Goal: Task Accomplishment & Management: Use online tool/utility

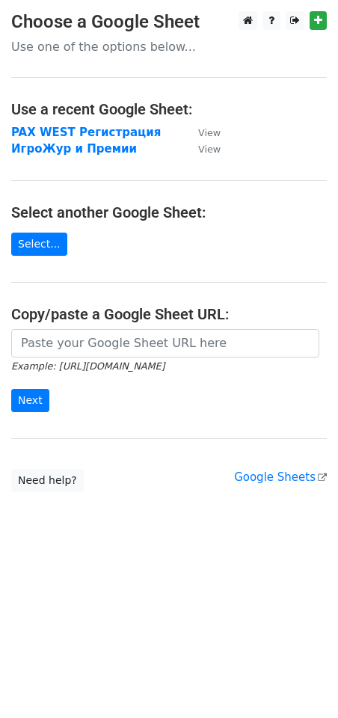
click at [84, 345] on input "url" at bounding box center [165, 343] width 308 height 28
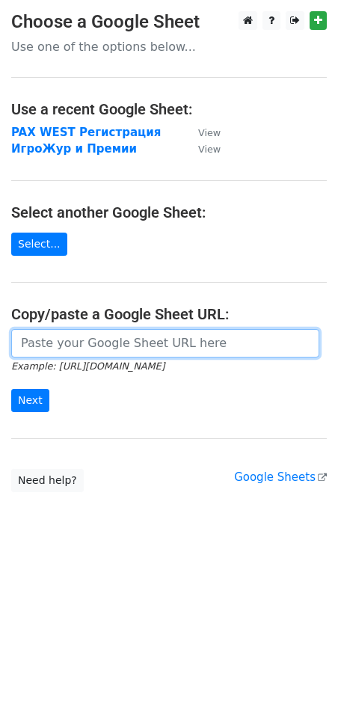
click at [88, 341] on input "url" at bounding box center [165, 343] width 308 height 28
paste input "https://docs.google.com/spreadsheets/d/1g5Dlmdzo5CWBITYCq_NkDT10f2JPnWRKW4EBh6H…"
type input "https://docs.google.com/spreadsheets/d/1g5Dlmdzo5CWBITYCq_NkDT10f2JPnWRKW4EBh6H…"
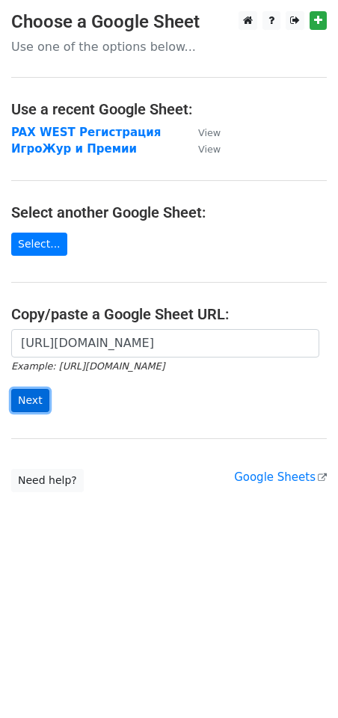
click at [25, 398] on input "Next" at bounding box center [30, 400] width 38 height 23
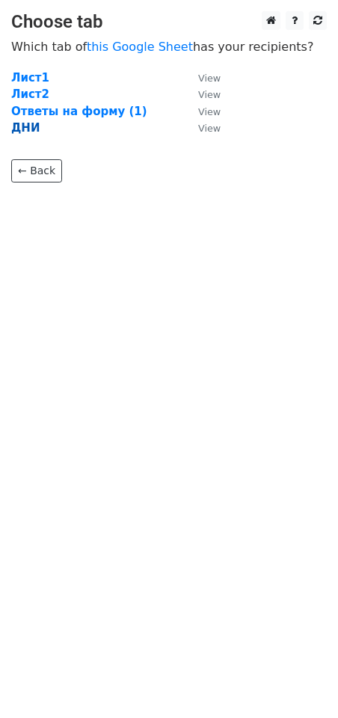
click at [25, 126] on strong "ДНИ" at bounding box center [25, 127] width 28 height 13
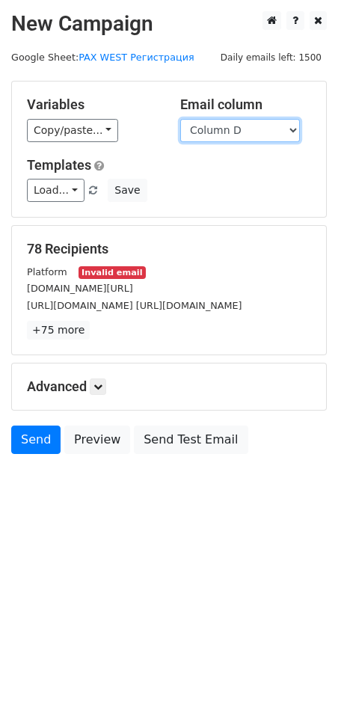
click at [287, 131] on select "Column A Column B Column C Column D Column E Column F Column G Column H Column I" at bounding box center [240, 130] width 120 height 23
select select "Column H"
click at [180, 119] on select "Column A Column B Column C Column D Column E Column F Column G Column H Column I" at bounding box center [240, 130] width 120 height 23
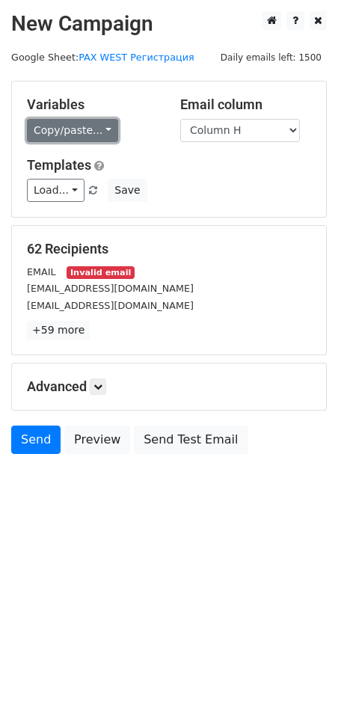
click at [97, 126] on link "Copy/paste..." at bounding box center [72, 130] width 91 height 23
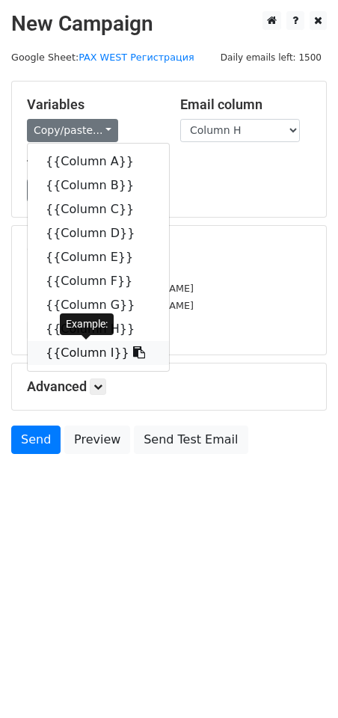
click at [94, 353] on link "{{Column I}}" at bounding box center [98, 353] width 141 height 24
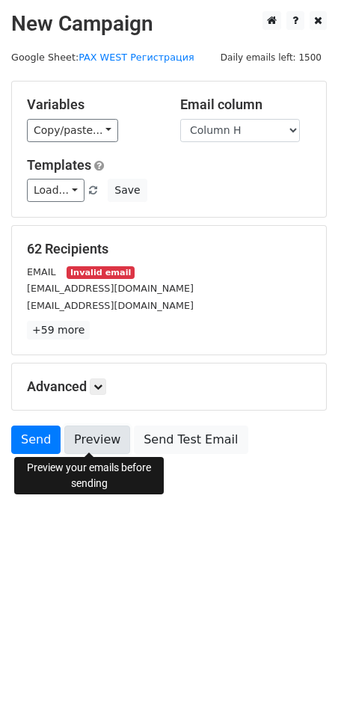
click at [94, 436] on link "Preview" at bounding box center [97, 440] width 66 height 28
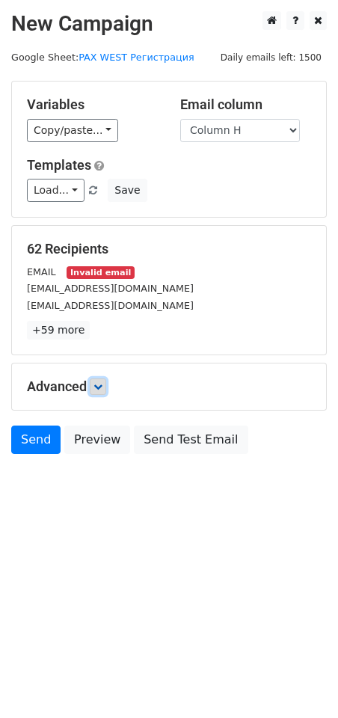
click at [103, 384] on icon at bounding box center [98, 386] width 9 height 9
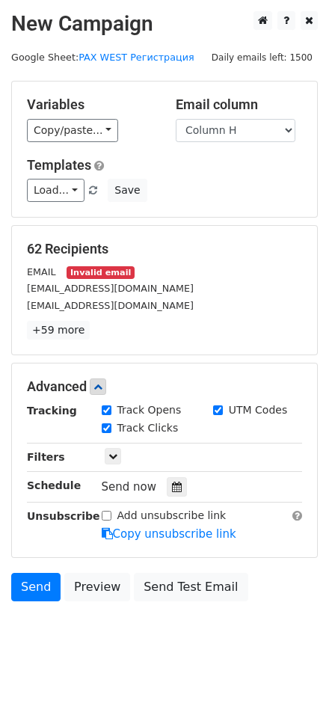
click at [106, 514] on input "Add unsubscribe link" at bounding box center [107, 516] width 10 height 10
checkbox input "true"
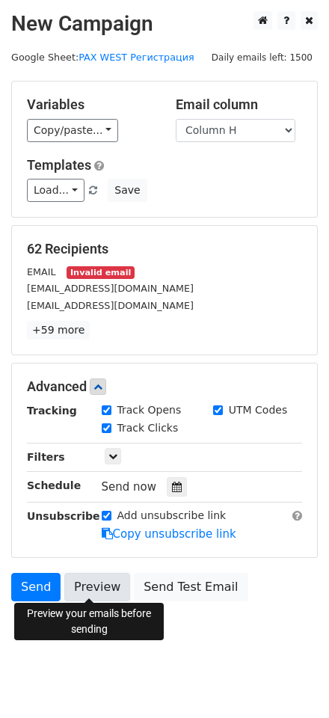
click at [89, 585] on link "Preview" at bounding box center [97, 587] width 66 height 28
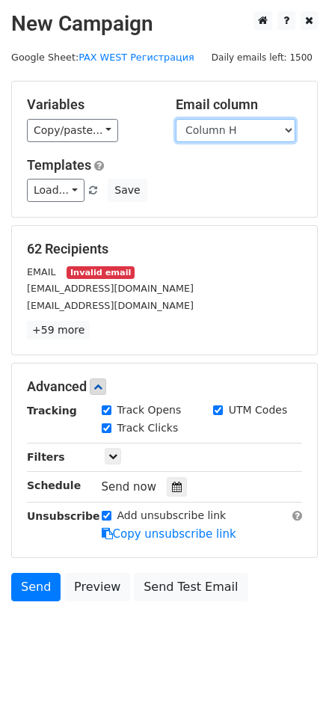
click at [257, 136] on select "Column A Column B Column C Column D Column E Column F Column G Column H Column I" at bounding box center [236, 130] width 120 height 23
click at [176, 119] on select "Column A Column B Column C Column D Column E Column F Column G Column H Column I" at bounding box center [236, 130] width 120 height 23
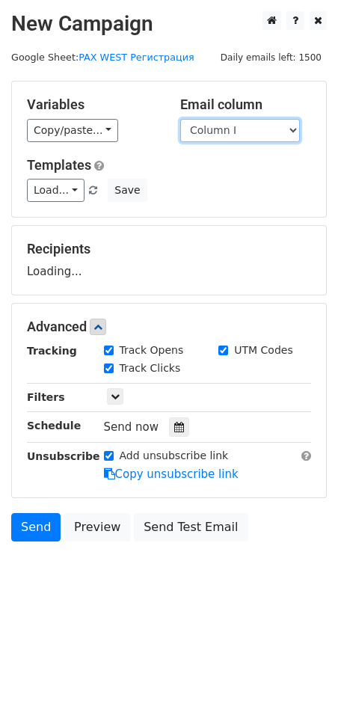
click at [286, 130] on select "Column A Column B Column C Column D Column E Column F Column G Column H Column I" at bounding box center [240, 130] width 120 height 23
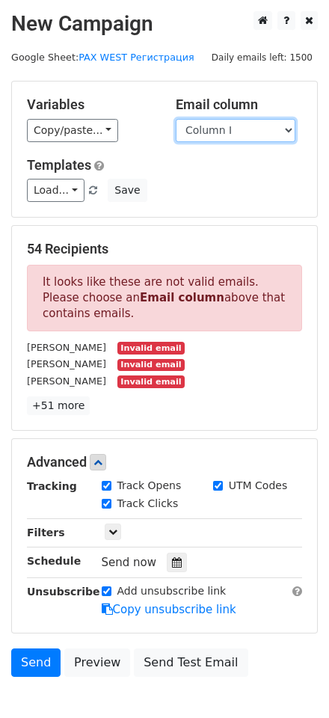
select select "Column H"
click at [176, 119] on select "Column A Column B Column C Column D Column E Column F Column G Column H Column I" at bounding box center [236, 130] width 120 height 23
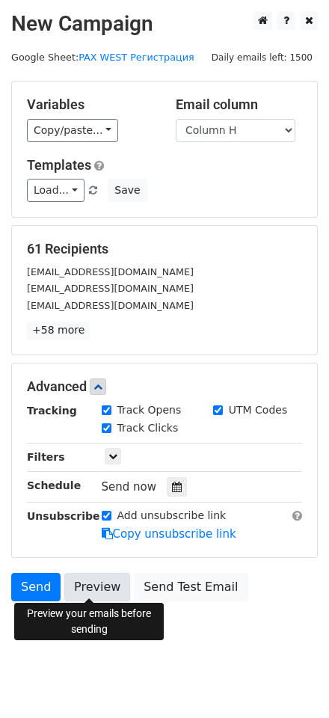
click at [89, 583] on link "Preview" at bounding box center [97, 587] width 66 height 28
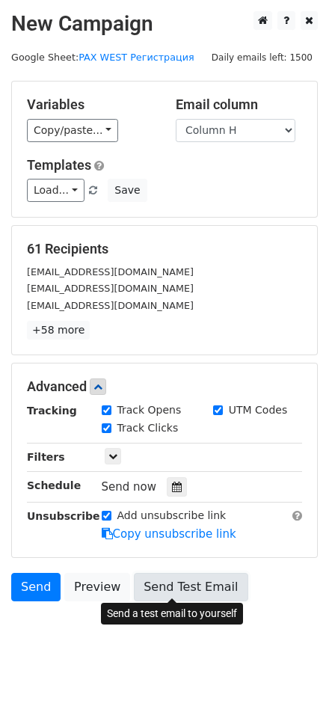
click at [198, 596] on link "Send Test Email" at bounding box center [191, 587] width 114 height 28
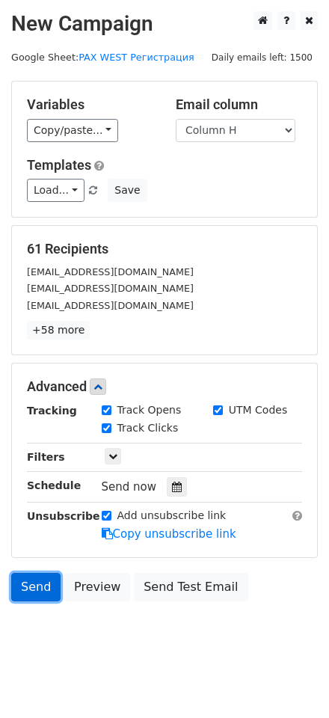
click at [30, 585] on link "Send" at bounding box center [35, 587] width 49 height 28
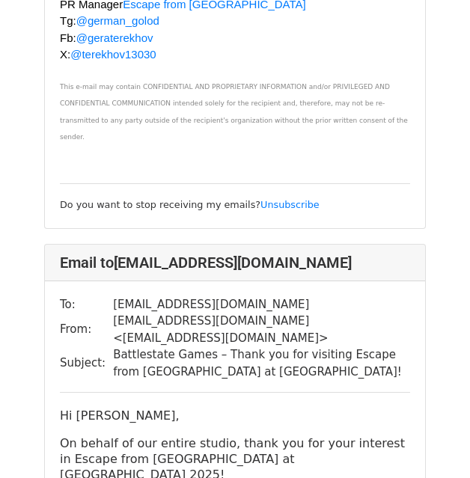
scroll to position [57439, 0]
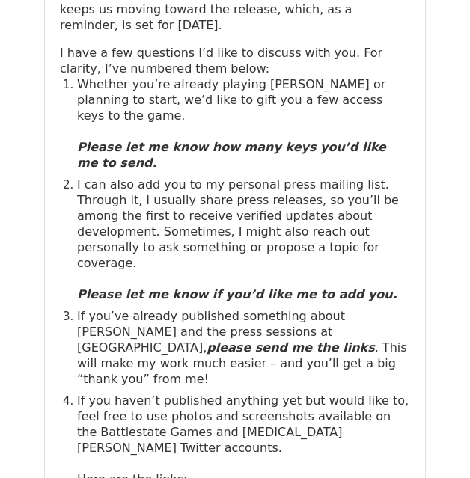
scroll to position [57918, 0]
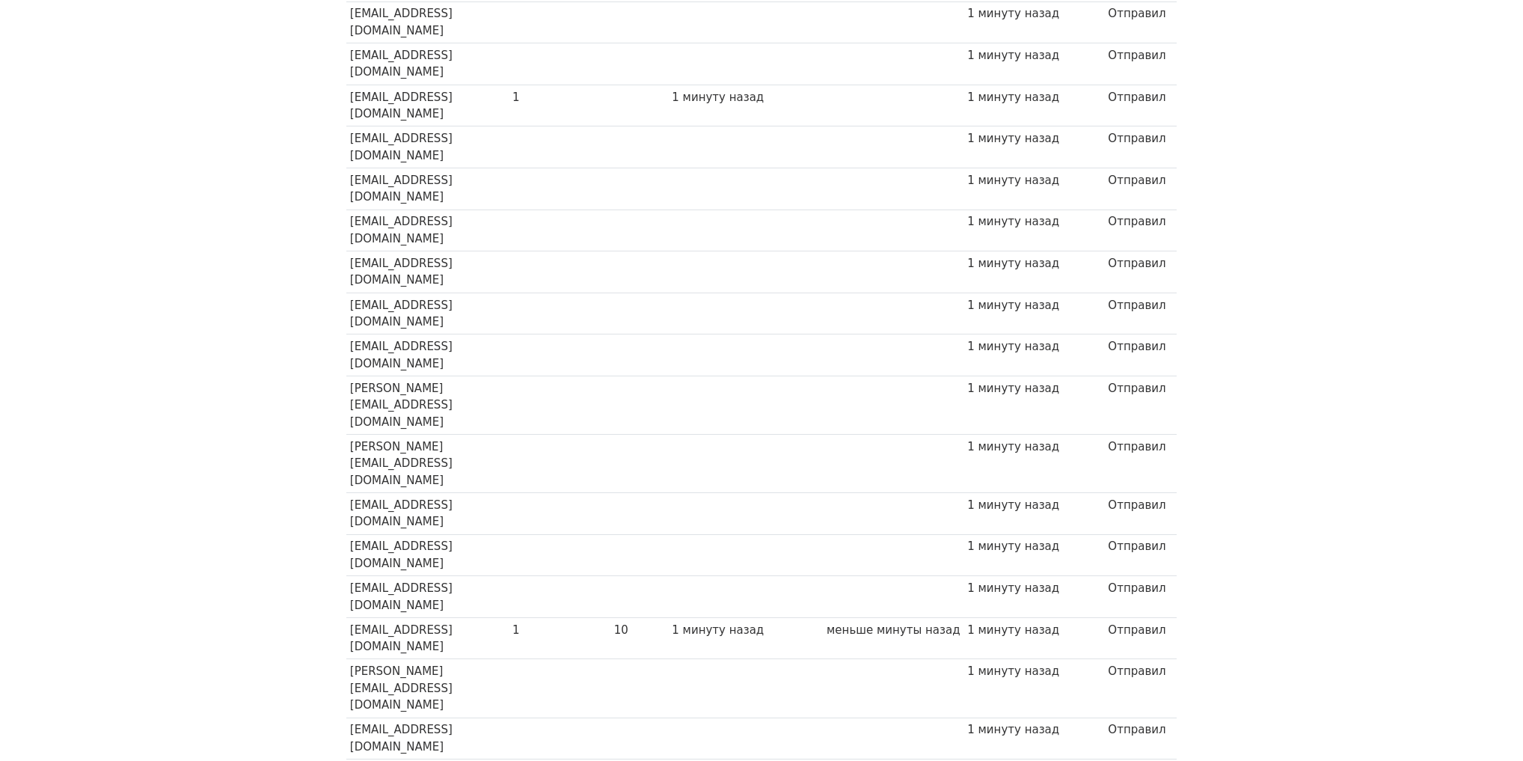
scroll to position [1146, 0]
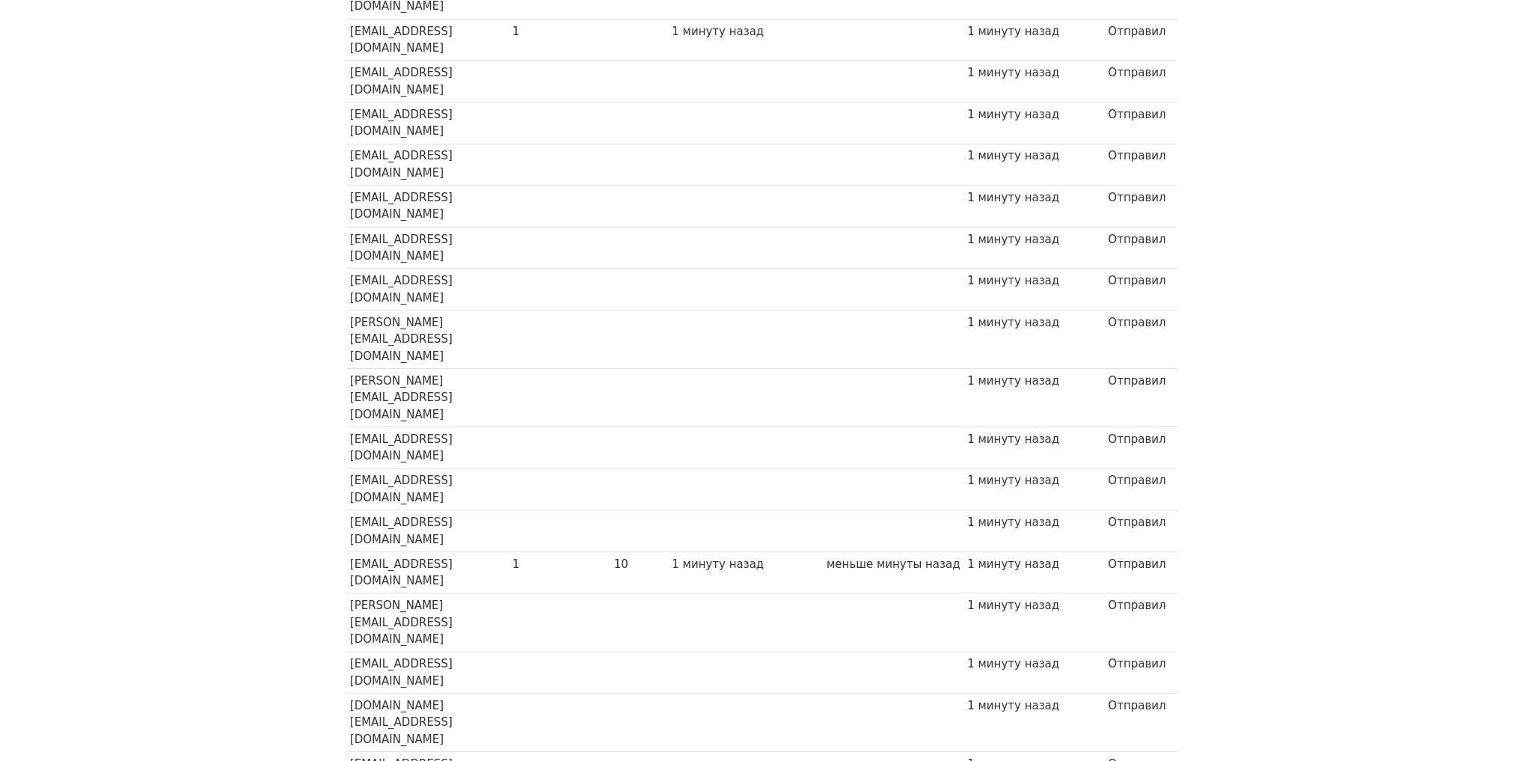
click at [306, 285] on body "MergeMail Кампании Шаблоны Отчеты Открыть Gmail Ежедневно оставлено писем: 1439…" at bounding box center [761, 363] width 1523 height 3019
click at [236, 203] on body "MergeMail Кампании Шаблоны Отчеты Открыть Gmail Ежедневно оставлено писем: 1439…" at bounding box center [761, 363] width 1523 height 3019
click at [280, 282] on body "MergeMail Кампании Шаблоны Отчеты Открыть Gmail Ежедневно оставлено писем: 1439…" at bounding box center [761, 363] width 1523 height 3019
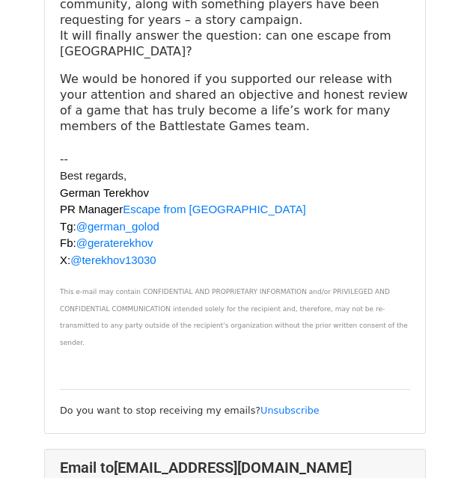
scroll to position [43013, 0]
